Goal: Information Seeking & Learning: Learn about a topic

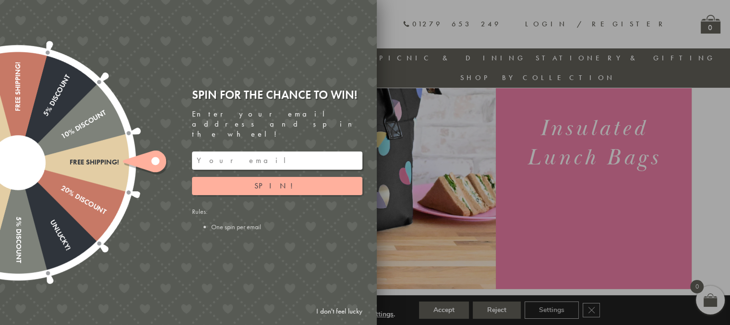
scroll to position [112, 0]
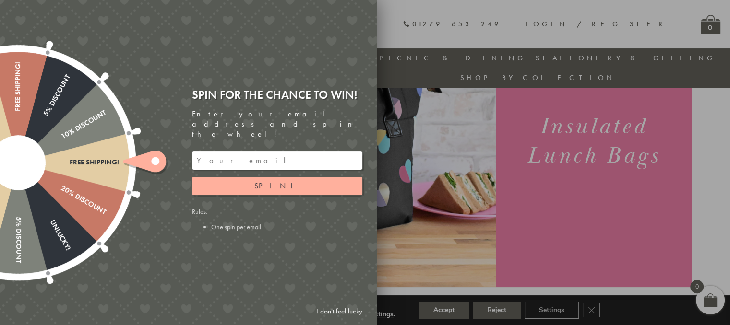
click at [578, 214] on div at bounding box center [365, 162] width 730 height 325
click at [257, 154] on input "email" at bounding box center [277, 161] width 170 height 18
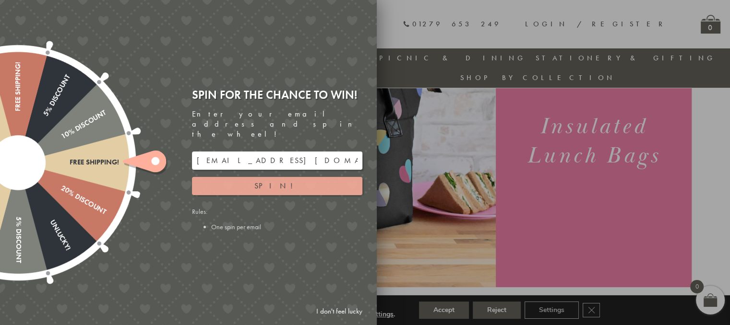
click at [280, 181] on span "Spin!" at bounding box center [277, 186] width 46 height 10
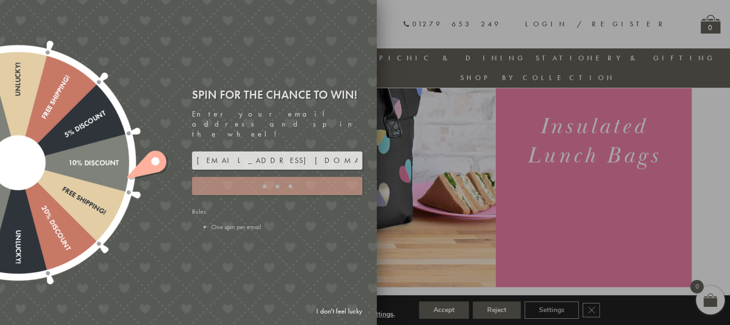
type input "5GCG59DK"
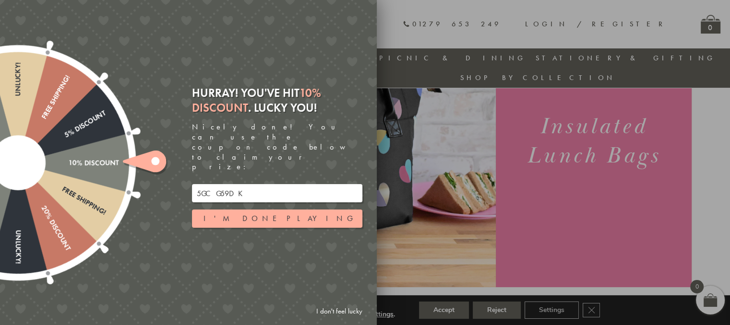
drag, startPoint x: 253, startPoint y: 178, endPoint x: 197, endPoint y: 171, distance: 57.0
click at [197, 184] on input "5GCG59DK" at bounding box center [277, 193] width 170 height 18
click at [209, 184] on input "5GCG59DK" at bounding box center [277, 193] width 170 height 18
drag, startPoint x: 248, startPoint y: 177, endPoint x: 178, endPoint y: 171, distance: 69.9
click at [178, 171] on div "Free shipping! 20% Discount Unlucky! 5% Discount 10% Discount Unlucky! 15% Disc…" at bounding box center [134, 162] width 485 height 325
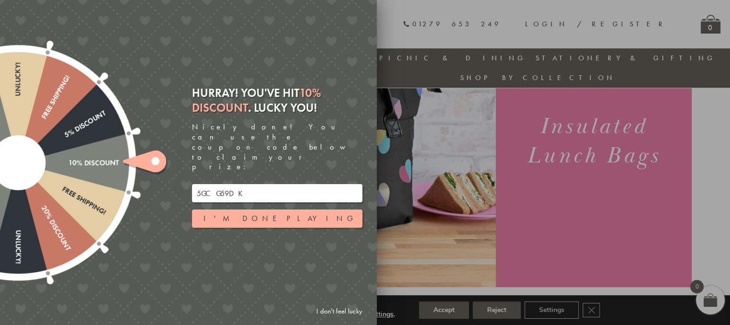
click at [202, 184] on input "5GCG59DK" at bounding box center [277, 193] width 170 height 18
drag, startPoint x: 240, startPoint y: 178, endPoint x: 189, endPoint y: 173, distance: 51.1
click at [189, 173] on div "Hurray! You've hit 10% Discount . Lucky you! Nicely done! You can use the coupo…" at bounding box center [281, 162] width 192 height 169
click at [290, 210] on button "I'm done playing" at bounding box center [277, 219] width 170 height 18
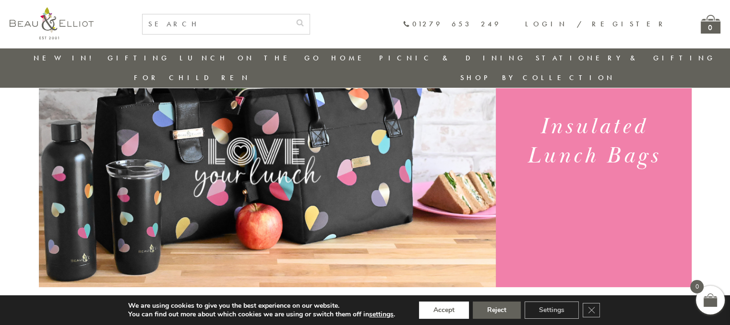
click at [450, 315] on button "Accept" at bounding box center [444, 310] width 50 height 17
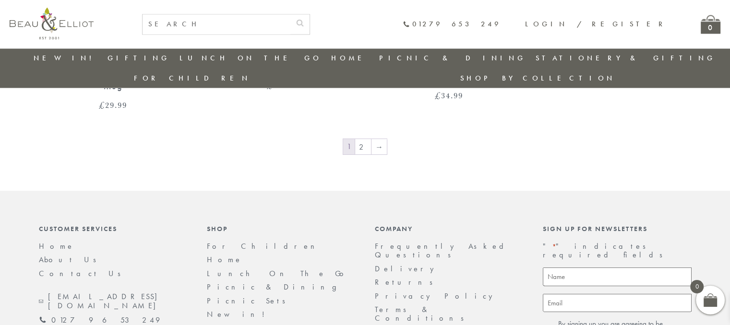
scroll to position [1787, 0]
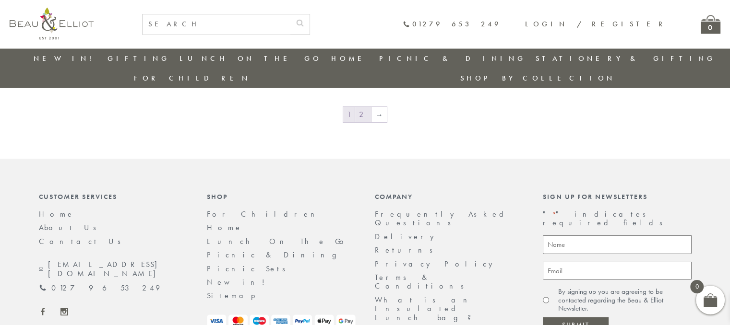
click at [365, 107] on link "2" at bounding box center [363, 114] width 16 height 15
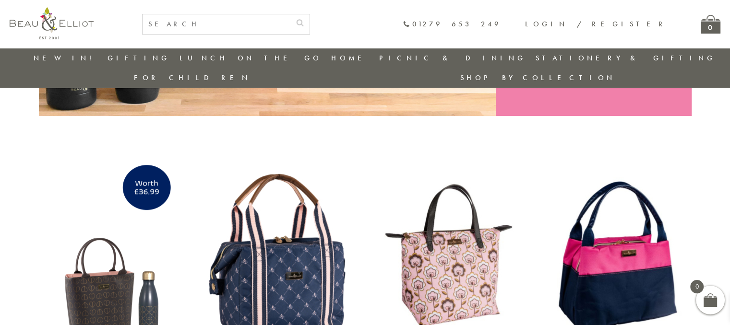
scroll to position [282, 0]
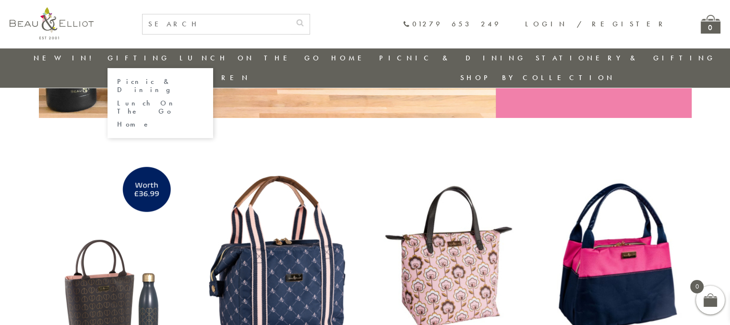
click at [132, 84] on link "Picnic & Dining" at bounding box center [160, 86] width 86 height 17
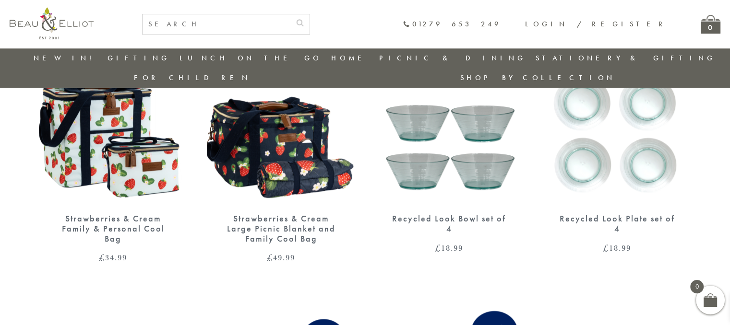
scroll to position [345, 0]
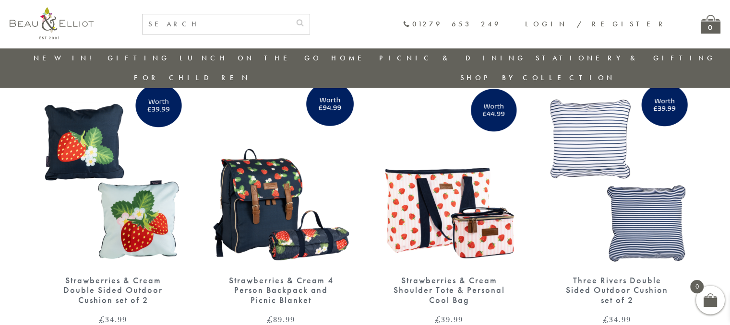
click at [56, 55] on link "New in!" at bounding box center [66, 58] width 64 height 10
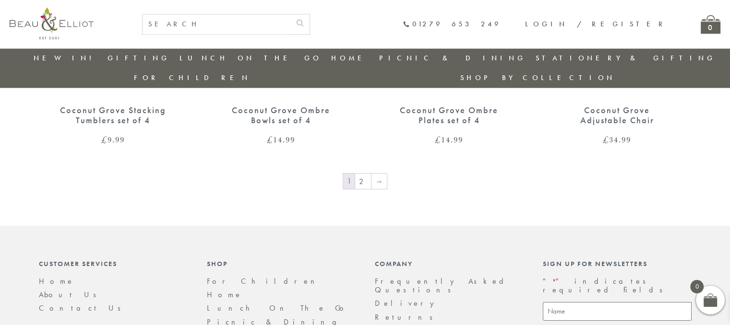
scroll to position [1694, 0]
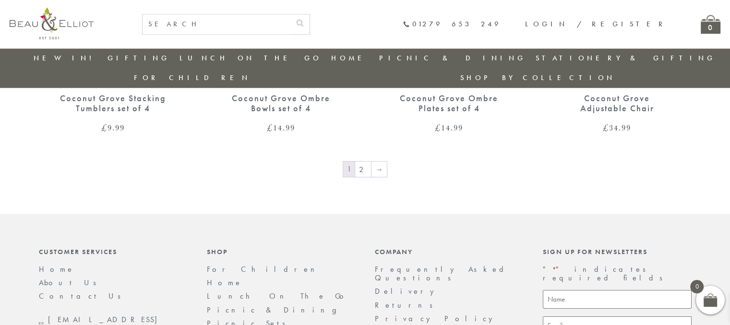
click at [261, 94] on div "Coconut Grove Ombre Bowls set of 4" at bounding box center [281, 104] width 115 height 20
click at [363, 162] on link "2" at bounding box center [363, 169] width 16 height 15
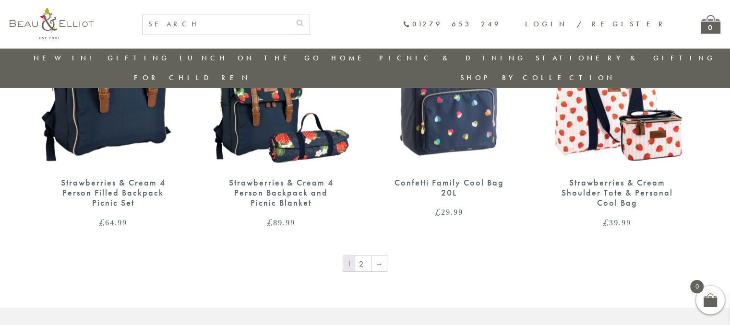
scroll to position [1612, 0]
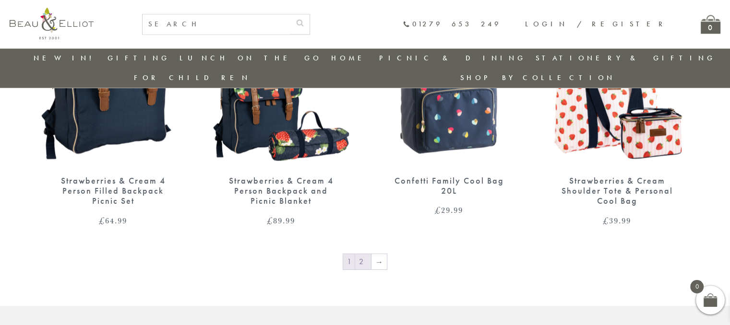
click at [362, 254] on link "2" at bounding box center [363, 261] width 16 height 15
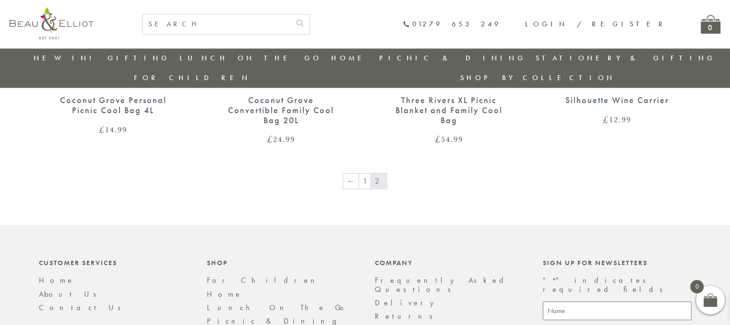
scroll to position [1131, 0]
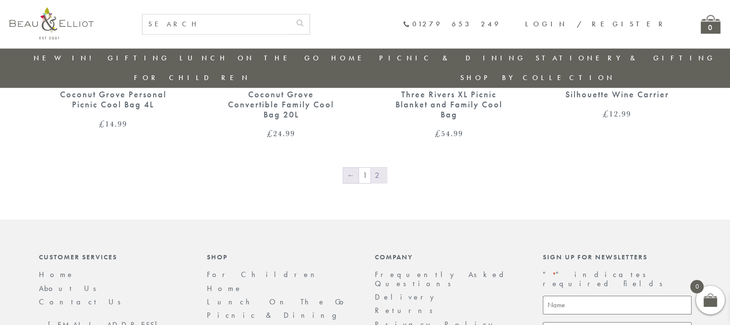
click at [354, 168] on link "←" at bounding box center [350, 175] width 15 height 15
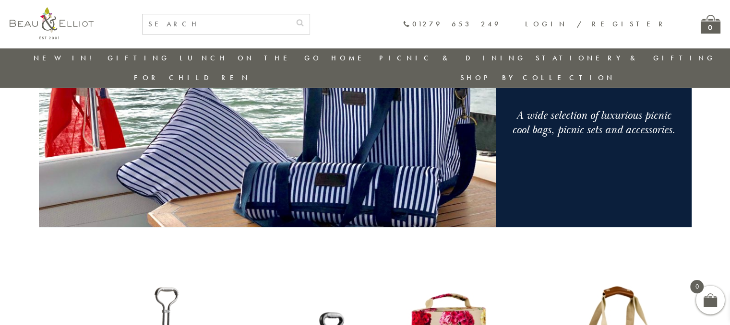
scroll to position [315, 0]
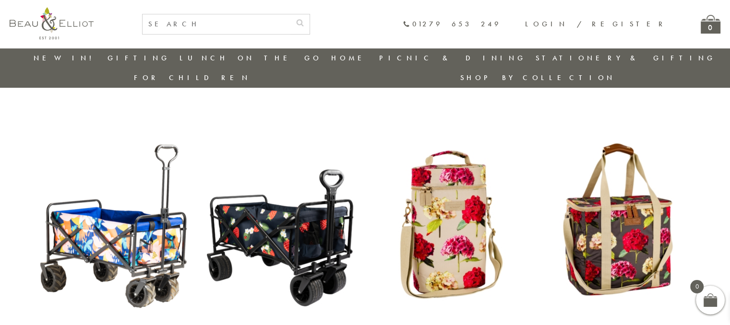
click at [461, 216] on img at bounding box center [449, 224] width 149 height 192
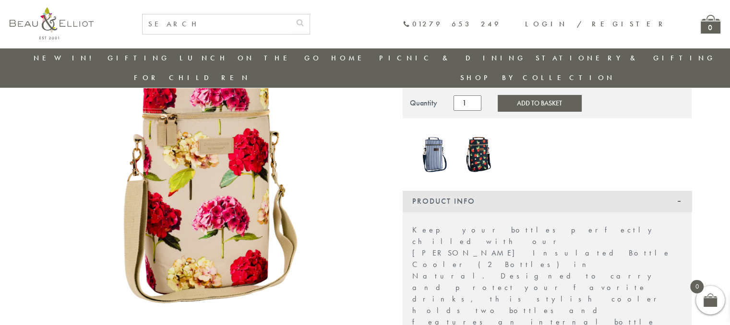
scroll to position [219, 0]
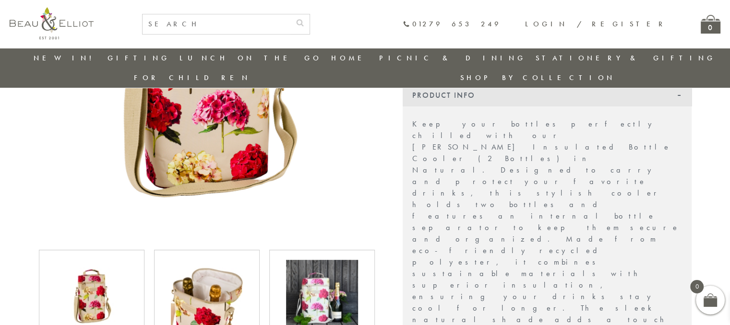
click at [313, 286] on img at bounding box center [322, 296] width 72 height 72
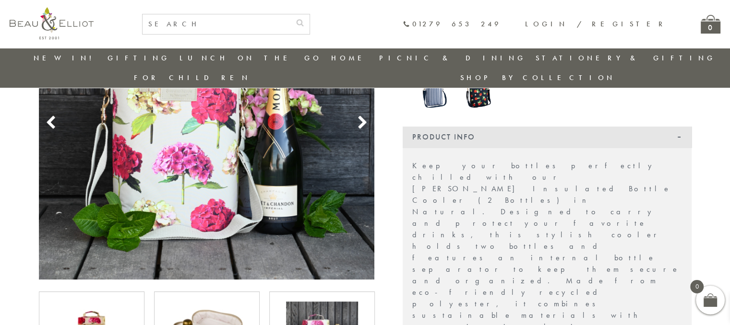
scroll to position [75, 0]
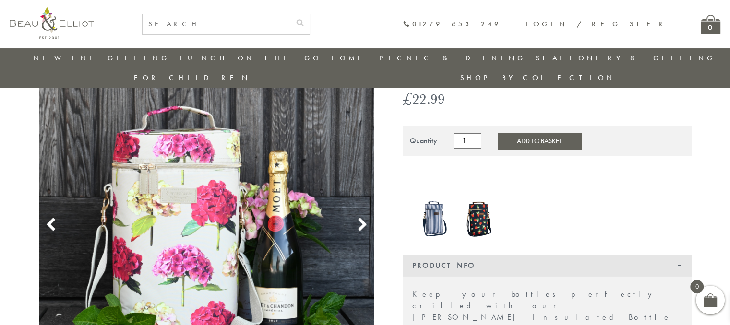
click at [365, 218] on use at bounding box center [362, 224] width 8 height 13
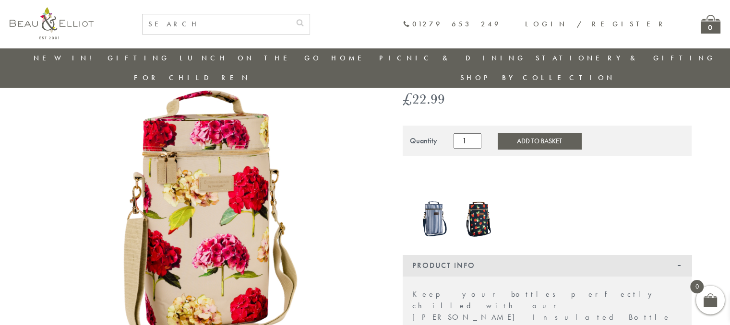
click at [365, 218] on use at bounding box center [362, 224] width 8 height 13
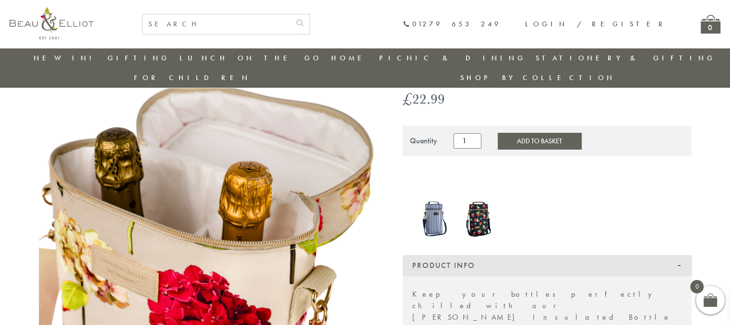
click at [485, 198] on img at bounding box center [480, 218] width 36 height 41
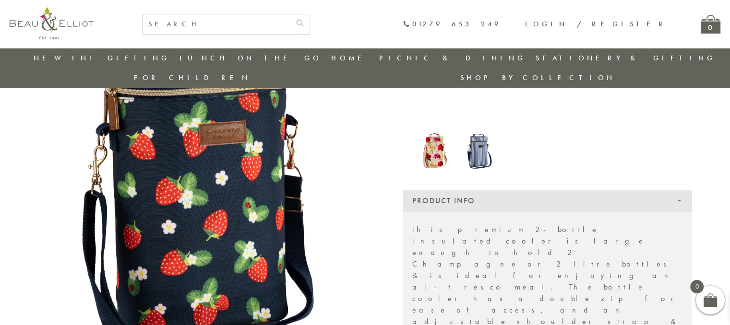
scroll to position [124, 0]
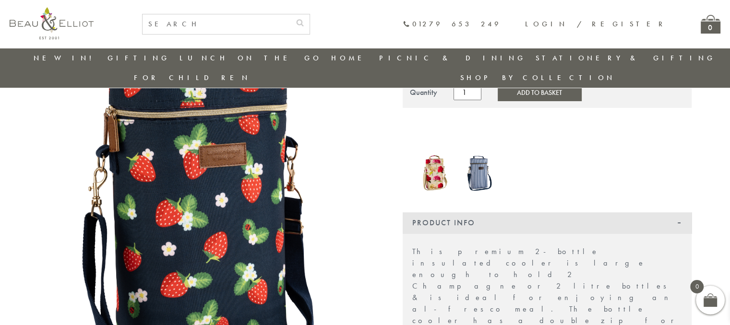
click at [428, 156] on img at bounding box center [435, 172] width 36 height 47
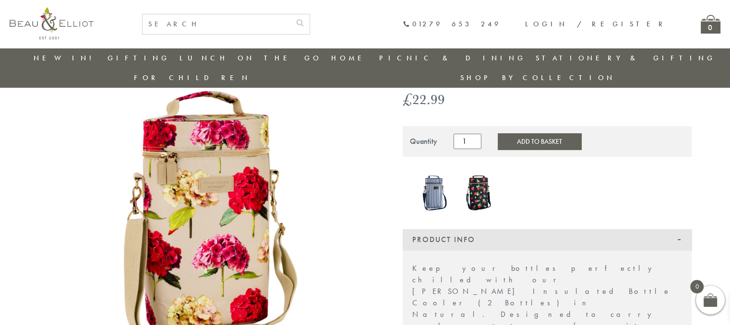
scroll to position [74, 0]
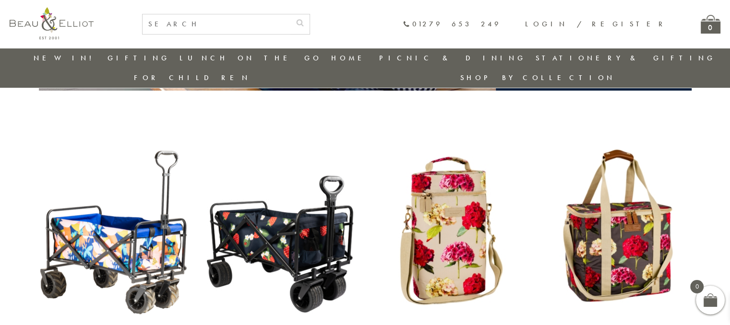
scroll to position [309, 0]
